Goal: Transaction & Acquisition: Purchase product/service

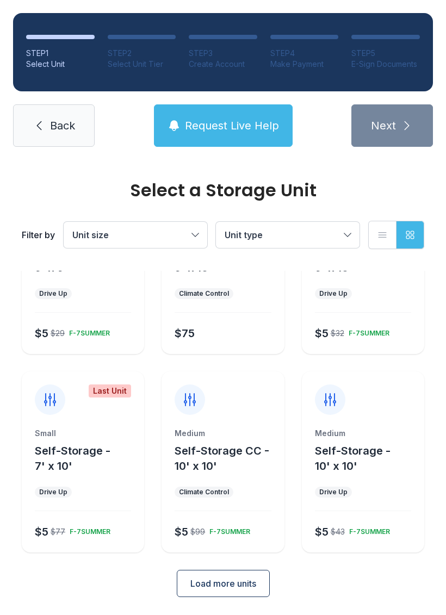
scroll to position [99, 0]
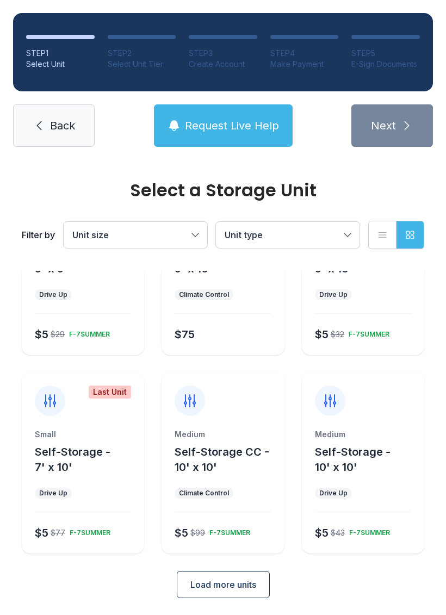
click at [240, 585] on span "Load more units" at bounding box center [223, 584] width 66 height 13
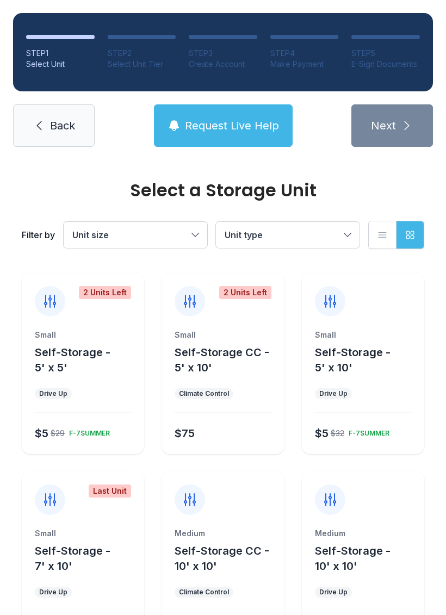
scroll to position [0, 0]
click at [193, 224] on button "Unit size" at bounding box center [136, 235] width 144 height 26
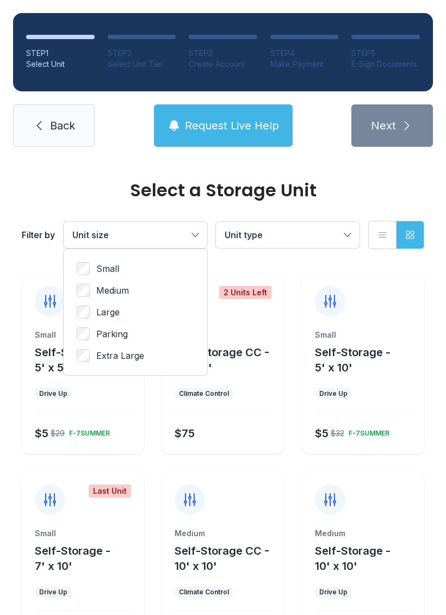
click at [120, 311] on span "Large" at bounding box center [107, 312] width 23 height 13
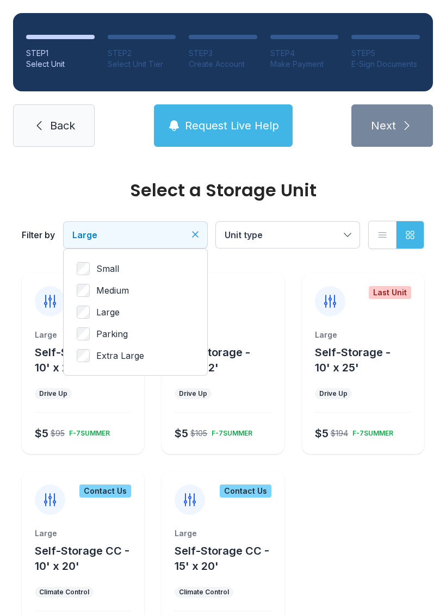
click at [345, 228] on button "Unit type" at bounding box center [288, 235] width 144 height 26
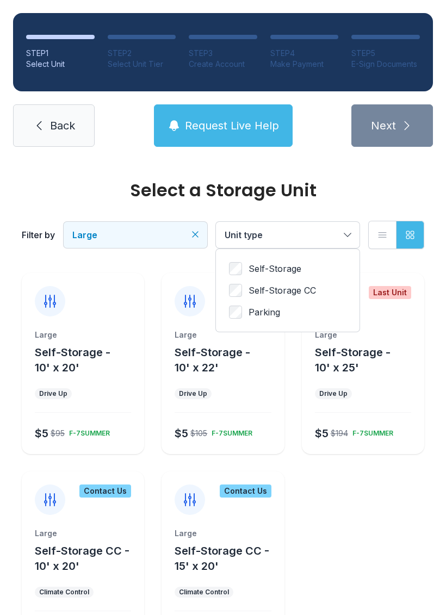
click at [297, 270] on span "Self-Storage" at bounding box center [275, 268] width 53 height 13
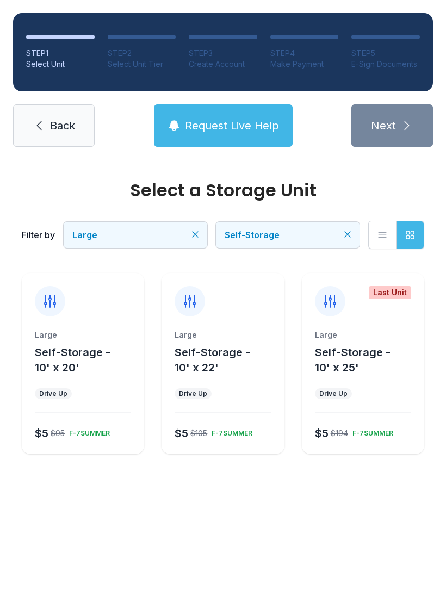
click at [200, 227] on button "Large" at bounding box center [136, 235] width 144 height 26
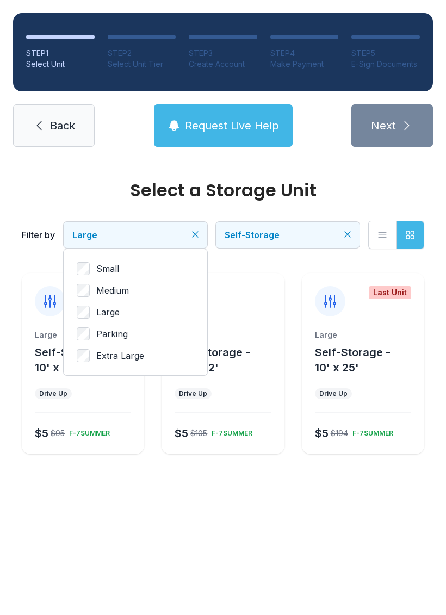
click at [134, 285] on label "Medium" at bounding box center [135, 290] width 117 height 13
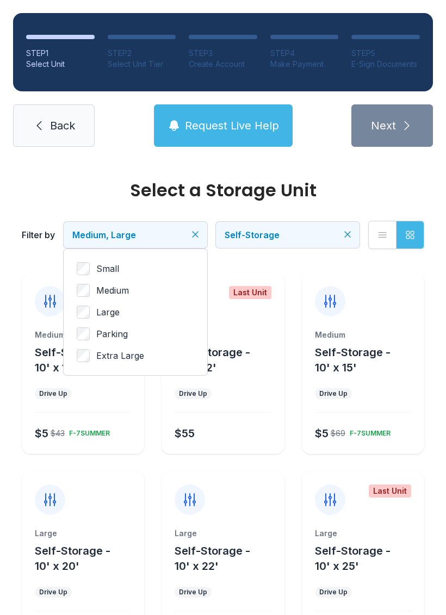
click at [116, 306] on span "Large" at bounding box center [107, 312] width 23 height 13
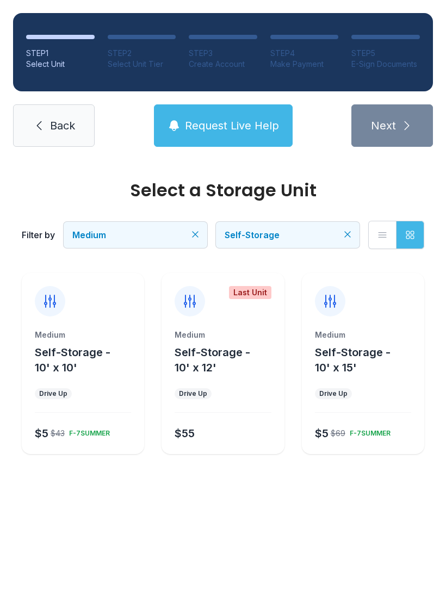
click at [189, 236] on button "Medium" at bounding box center [136, 235] width 144 height 26
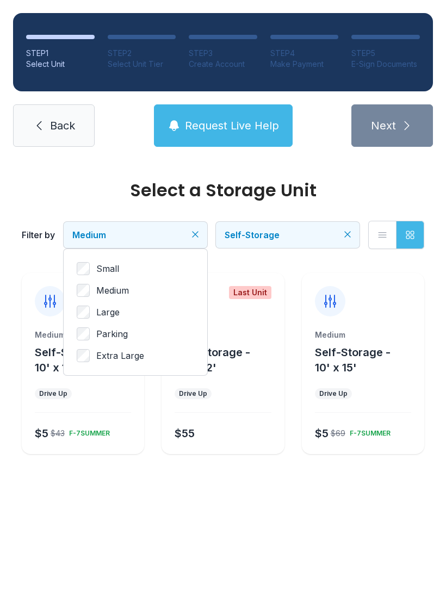
click at [132, 316] on label "Large" at bounding box center [135, 312] width 117 height 13
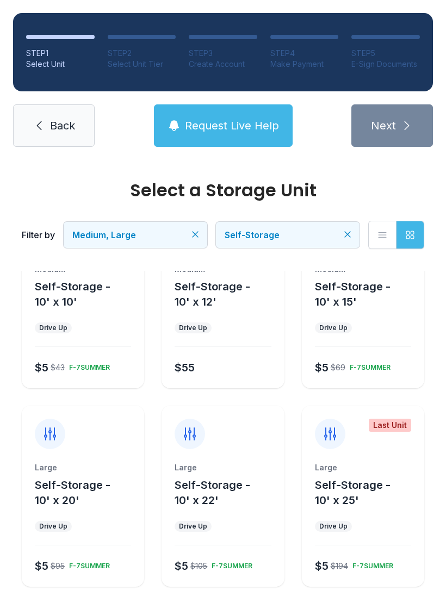
scroll to position [63, 0]
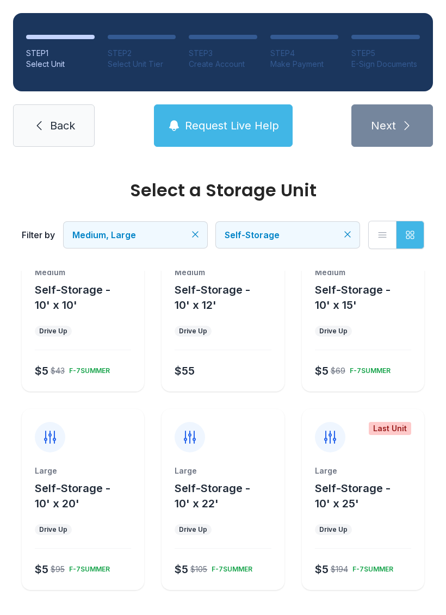
click at [63, 448] on div at bounding box center [83, 431] width 122 height 44
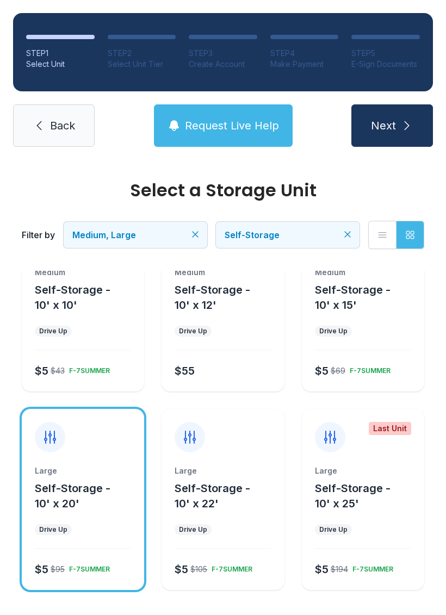
click at [410, 125] on icon "submit" at bounding box center [406, 125] width 13 height 13
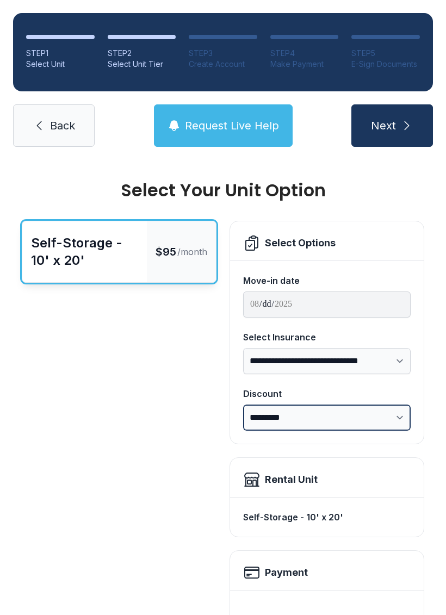
click at [400, 408] on select "**********" at bounding box center [326, 418] width 167 height 26
click at [427, 181] on div "**********" at bounding box center [223, 499] width 446 height 678
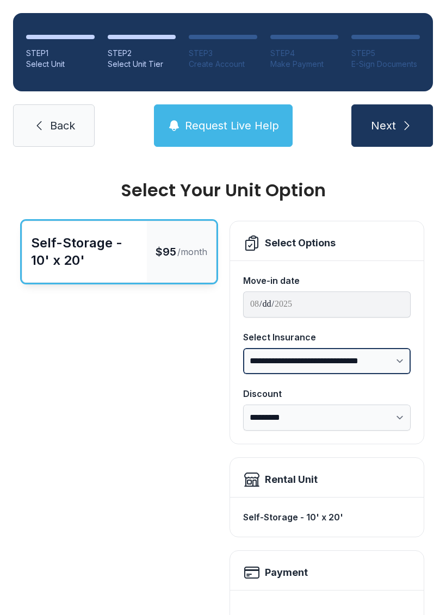
click at [401, 352] on select "**********" at bounding box center [326, 361] width 167 height 26
click at [85, 432] on div "Self-Storage - 10' x 20' $95 /month" at bounding box center [119, 508] width 195 height 574
